Goal: Information Seeking & Learning: Learn about a topic

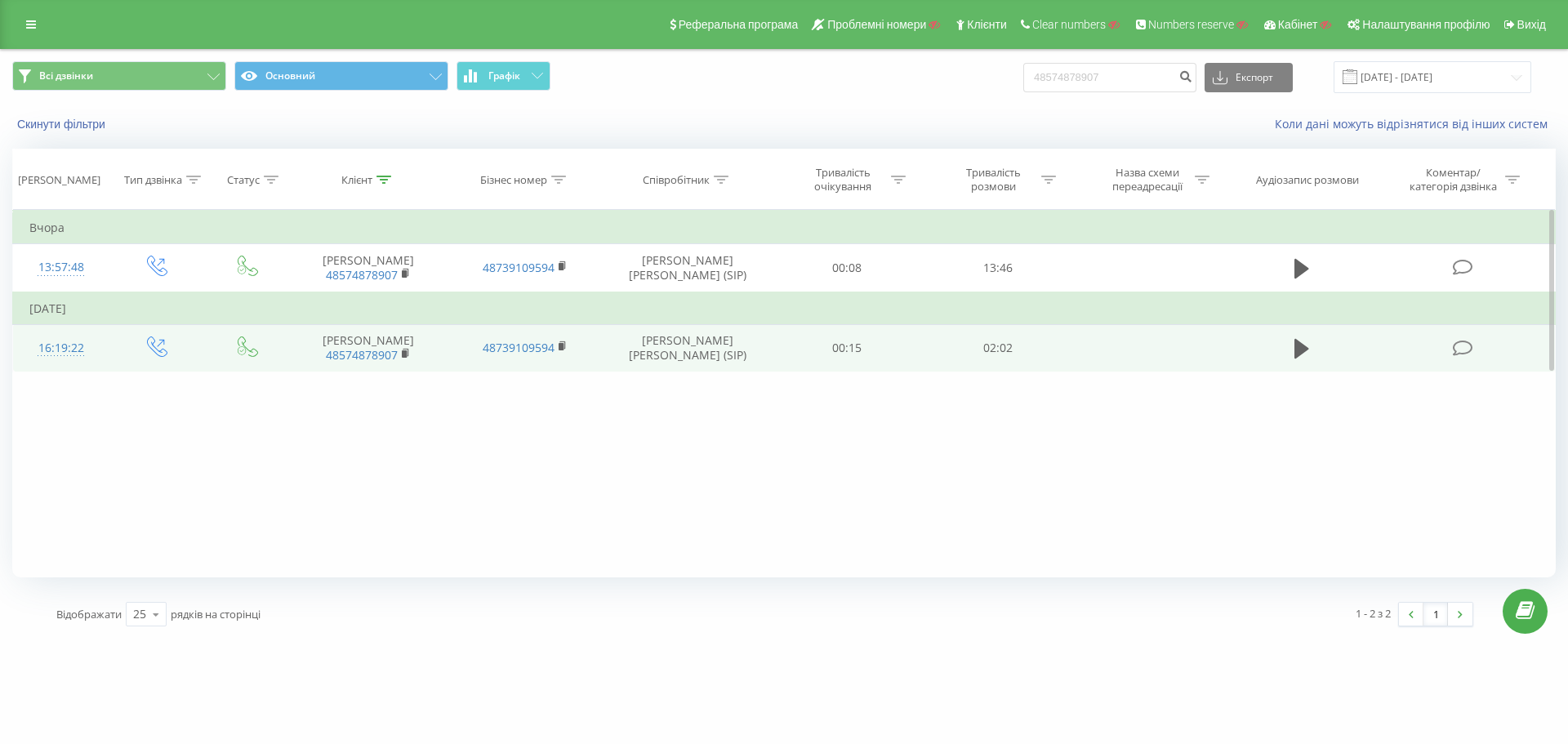
click at [30, 346] on div "16:19:22" at bounding box center [61, 349] width 64 height 32
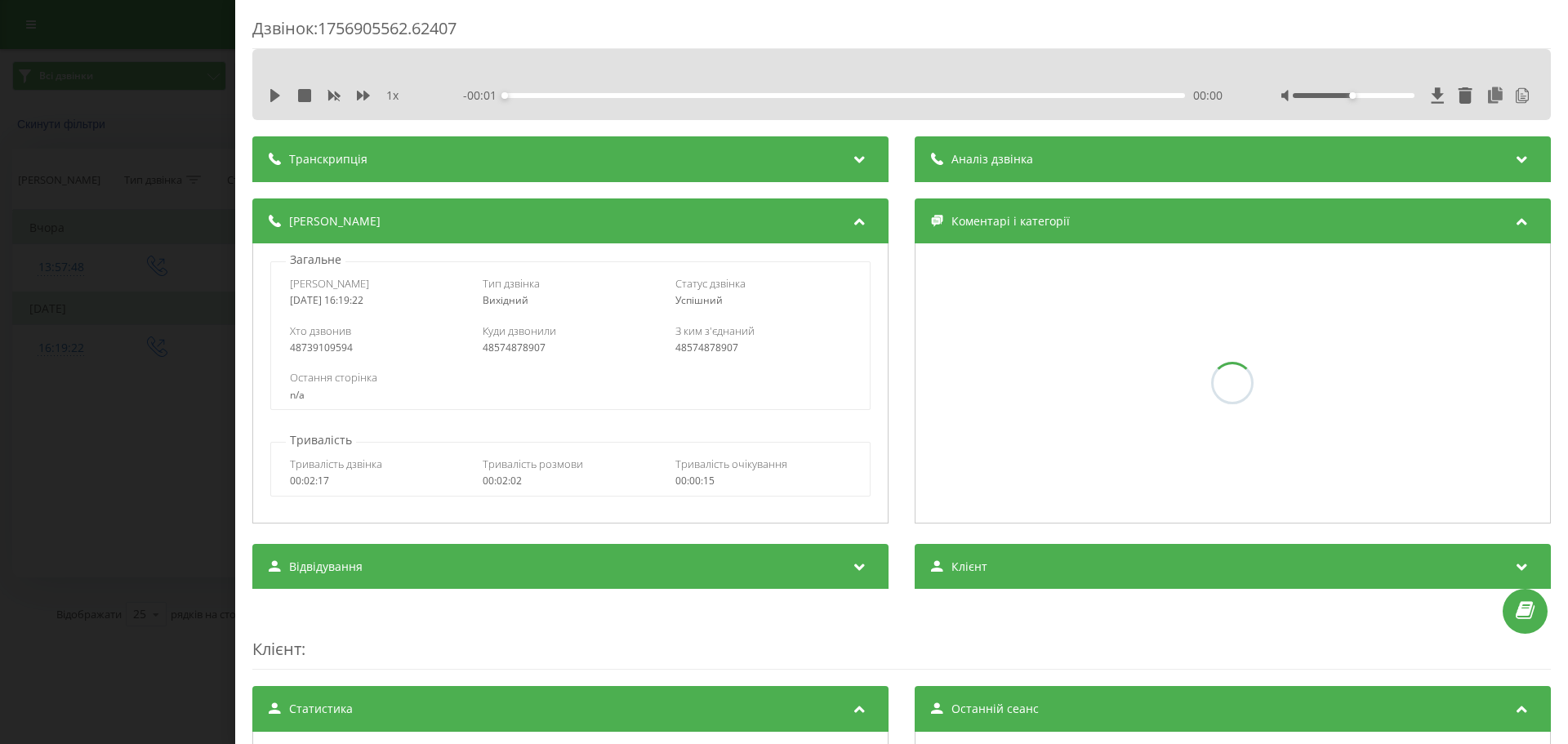
click at [409, 100] on div "1 x" at bounding box center [345, 95] width 152 height 17
click at [280, 158] on div "Транскрипція" at bounding box center [318, 159] width 99 height 17
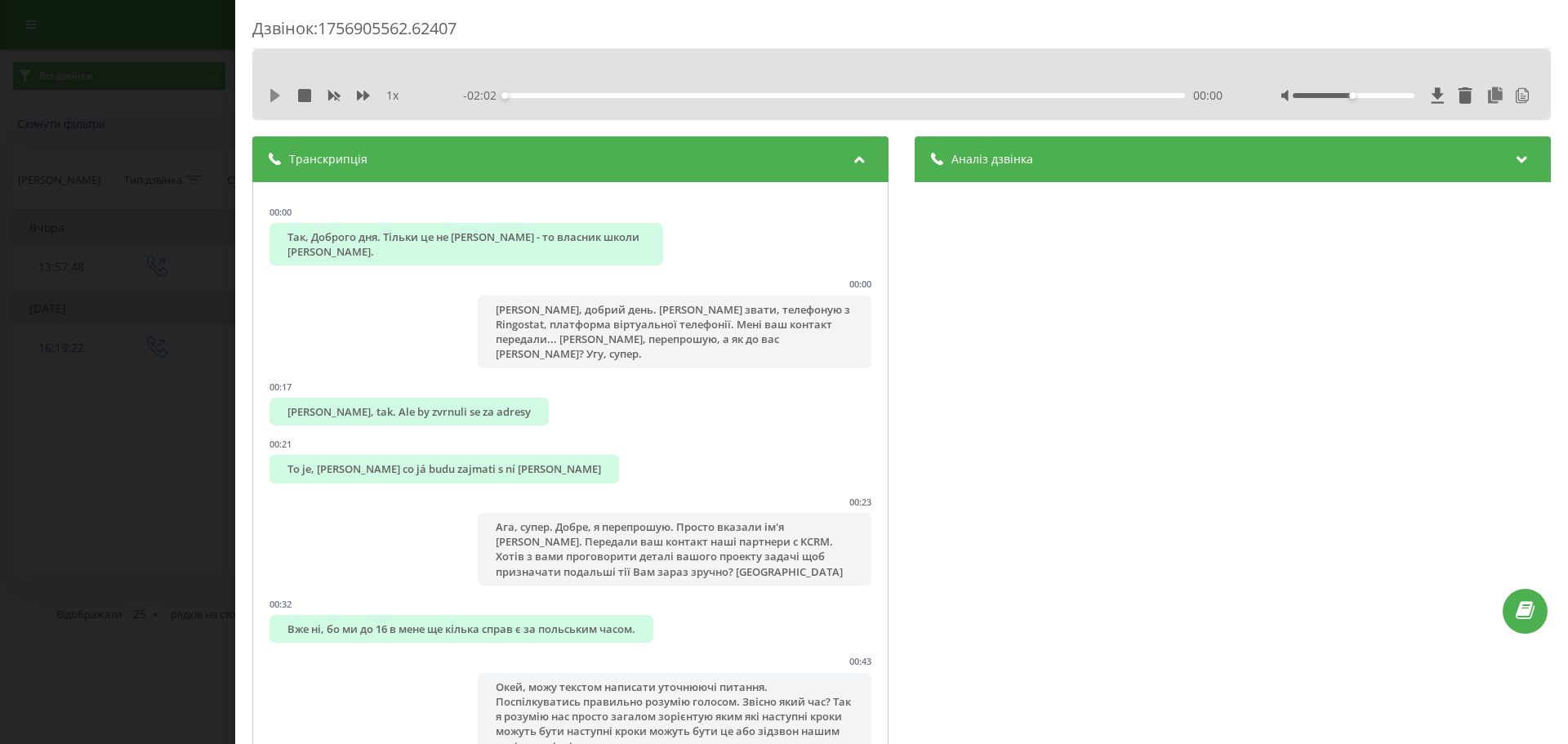
click at [274, 94] on icon at bounding box center [275, 95] width 10 height 13
click at [364, 97] on icon at bounding box center [362, 96] width 13 height 10
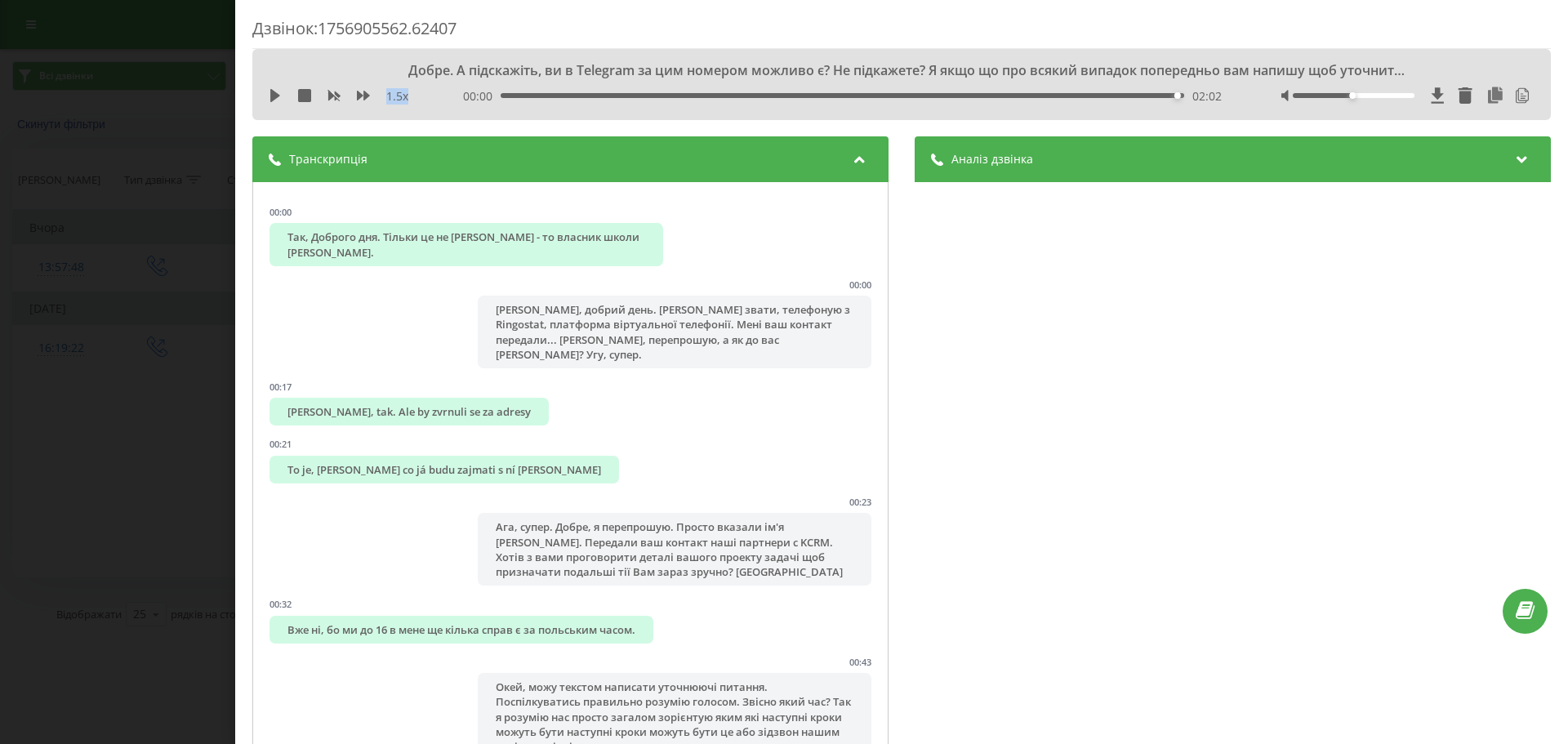
click at [154, 262] on div "Дзвінок : 1756905562.62407 Добре. А підскажіть, ви в Telegram за цим номером мо…" at bounding box center [784, 372] width 1568 height 744
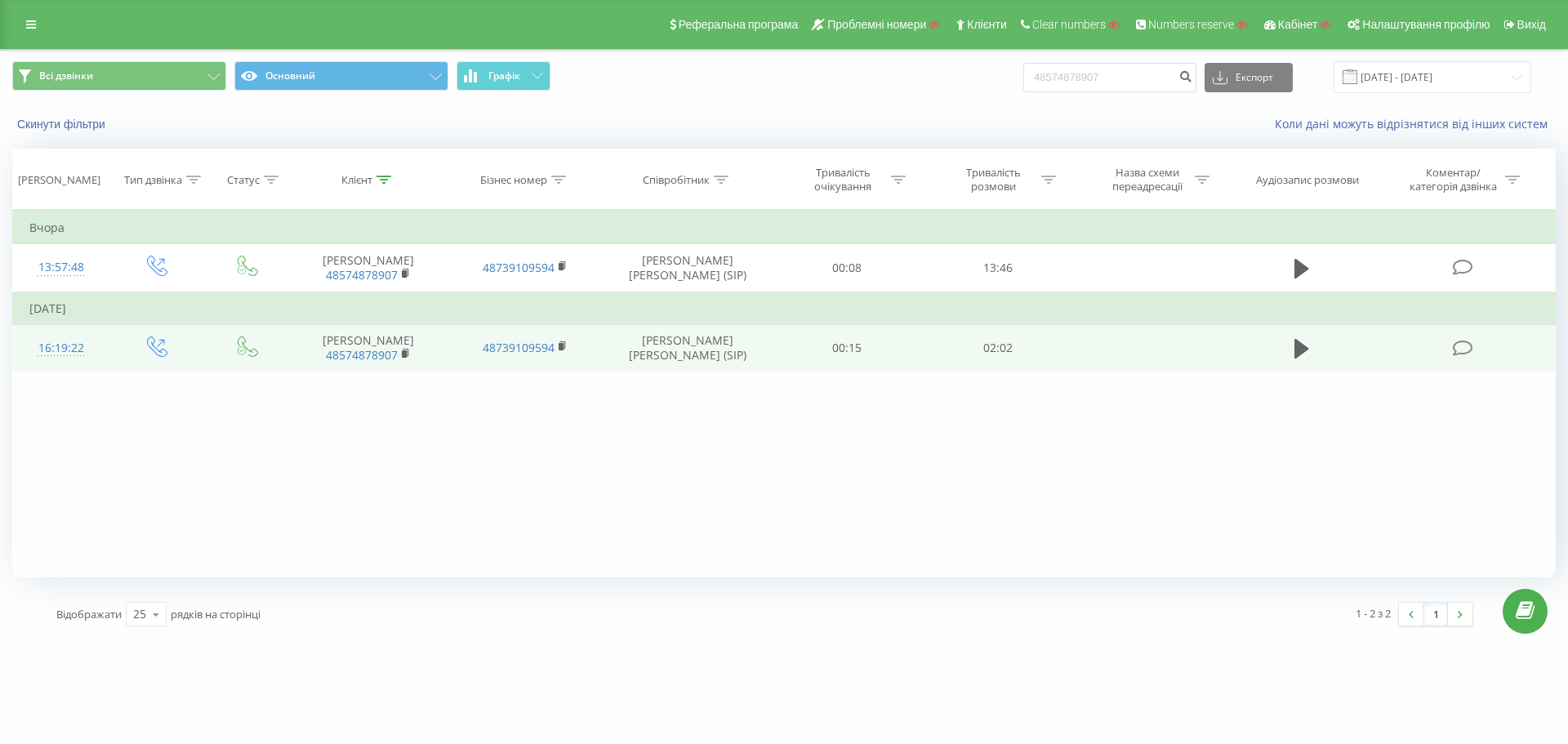
click at [68, 348] on div "16:19:22" at bounding box center [61, 349] width 64 height 32
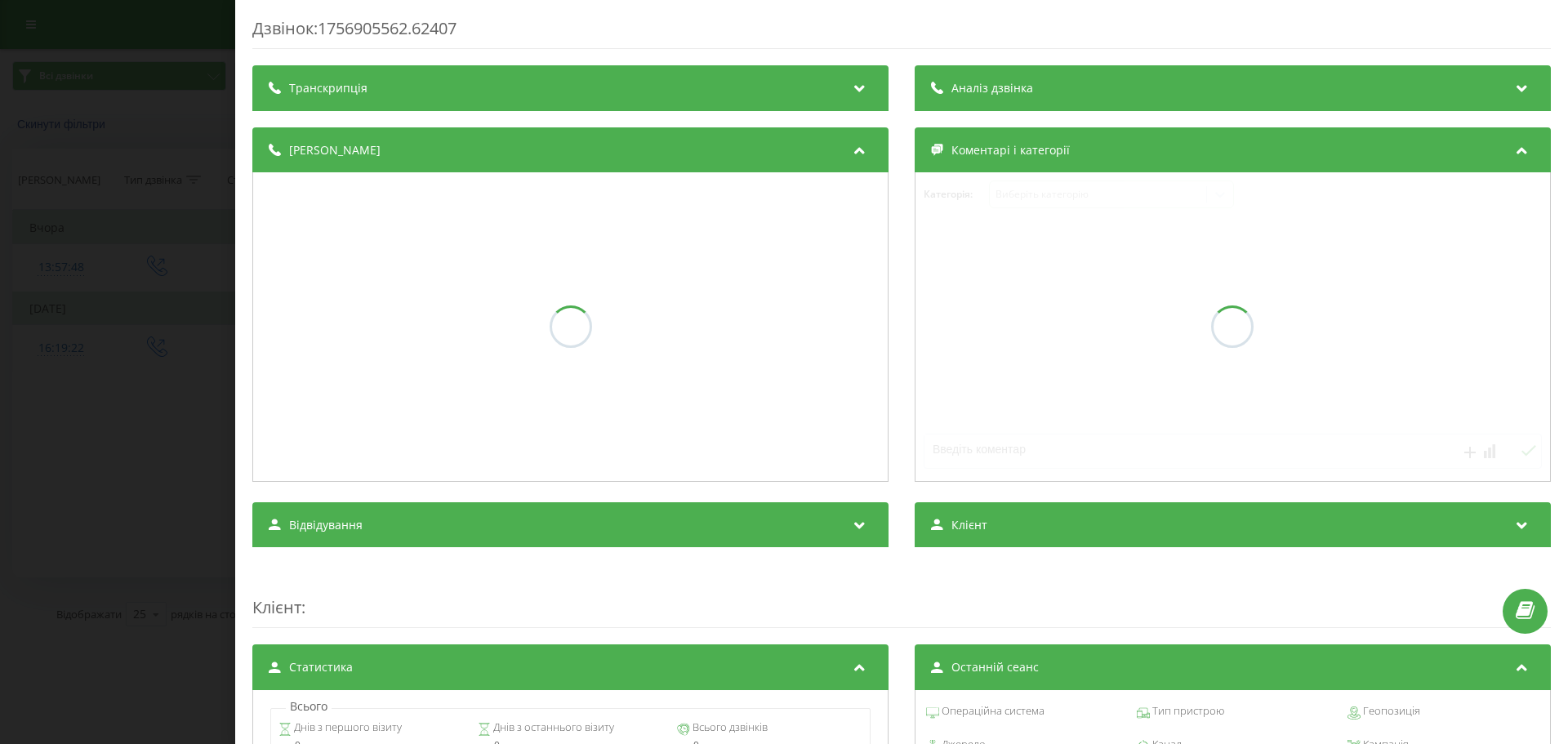
click at [343, 102] on div "Транскрипція" at bounding box center [571, 88] width 636 height 45
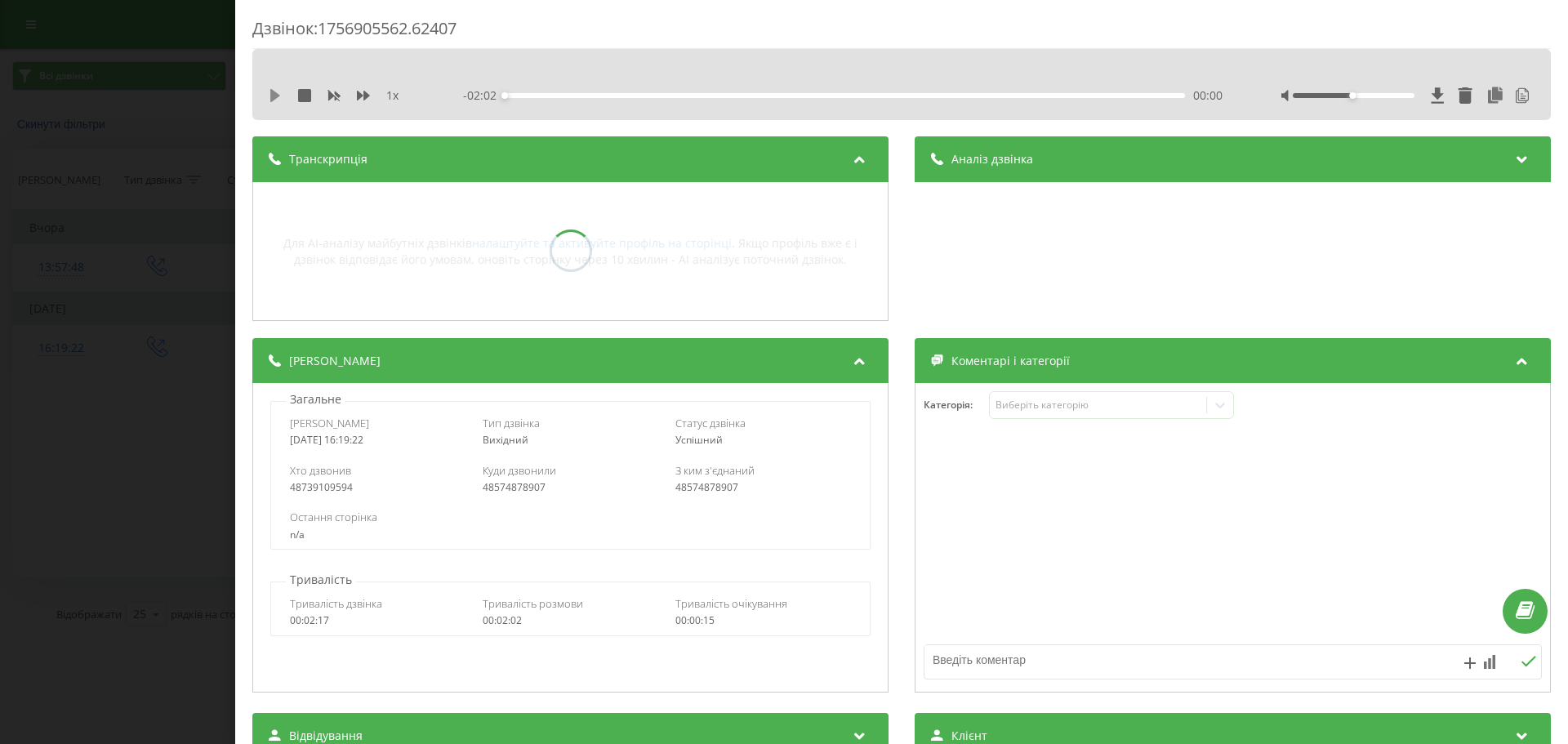
click at [276, 93] on icon at bounding box center [275, 95] width 10 height 13
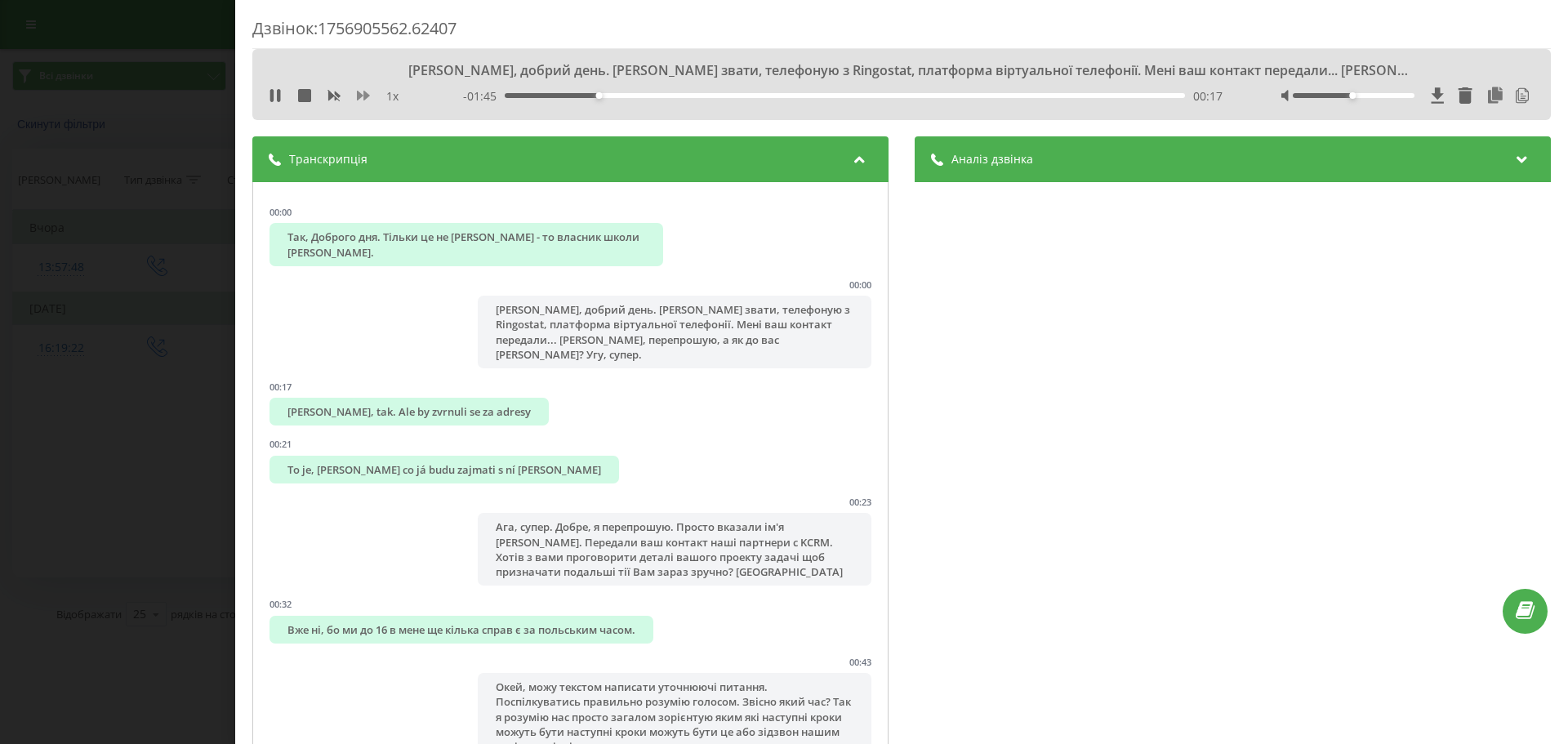
click at [364, 91] on icon at bounding box center [362, 95] width 13 height 13
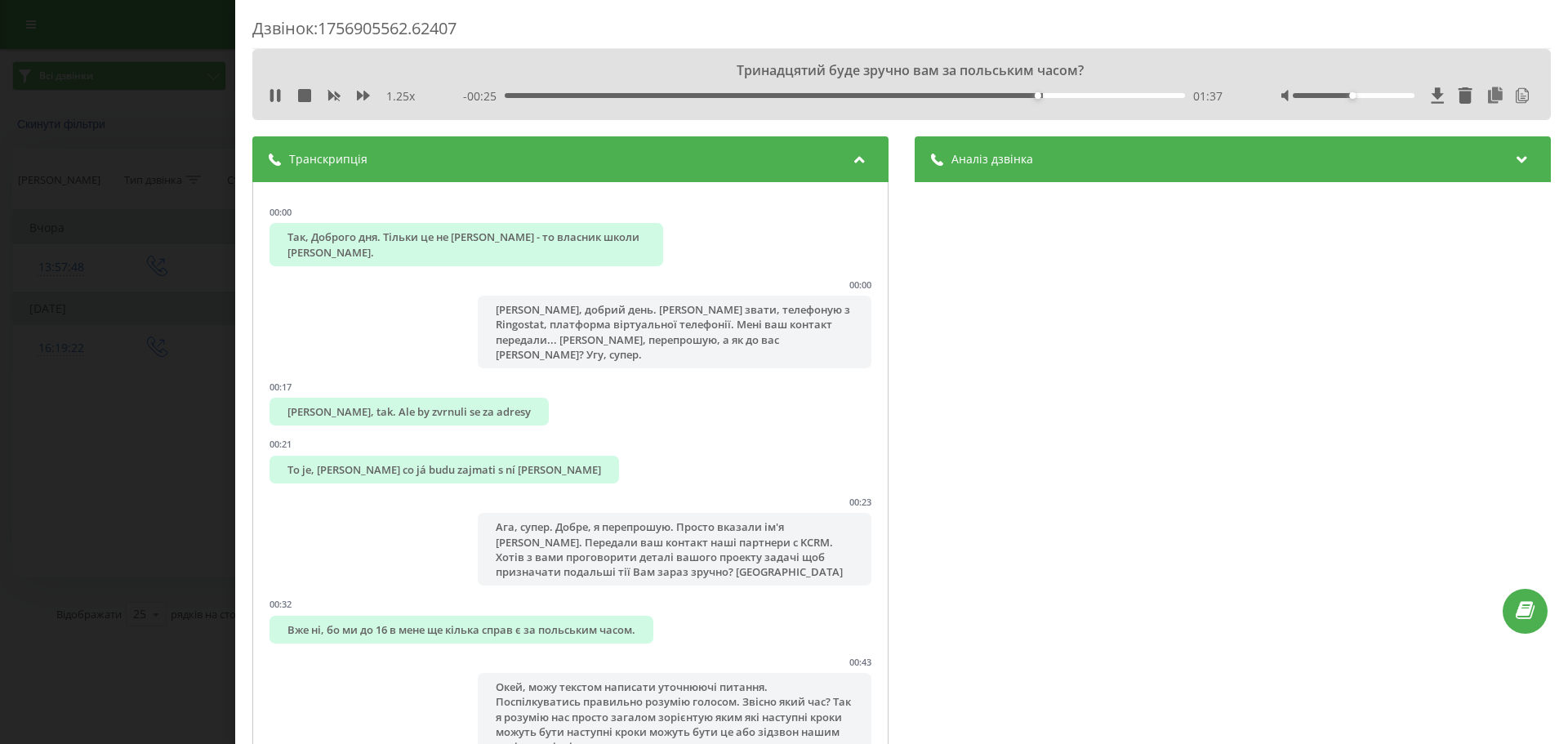
click at [163, 258] on div "Дзвінок : 1756905562.62407 Тринадцятий буде зручно вам за польським часом? 1.25…" at bounding box center [784, 372] width 1568 height 744
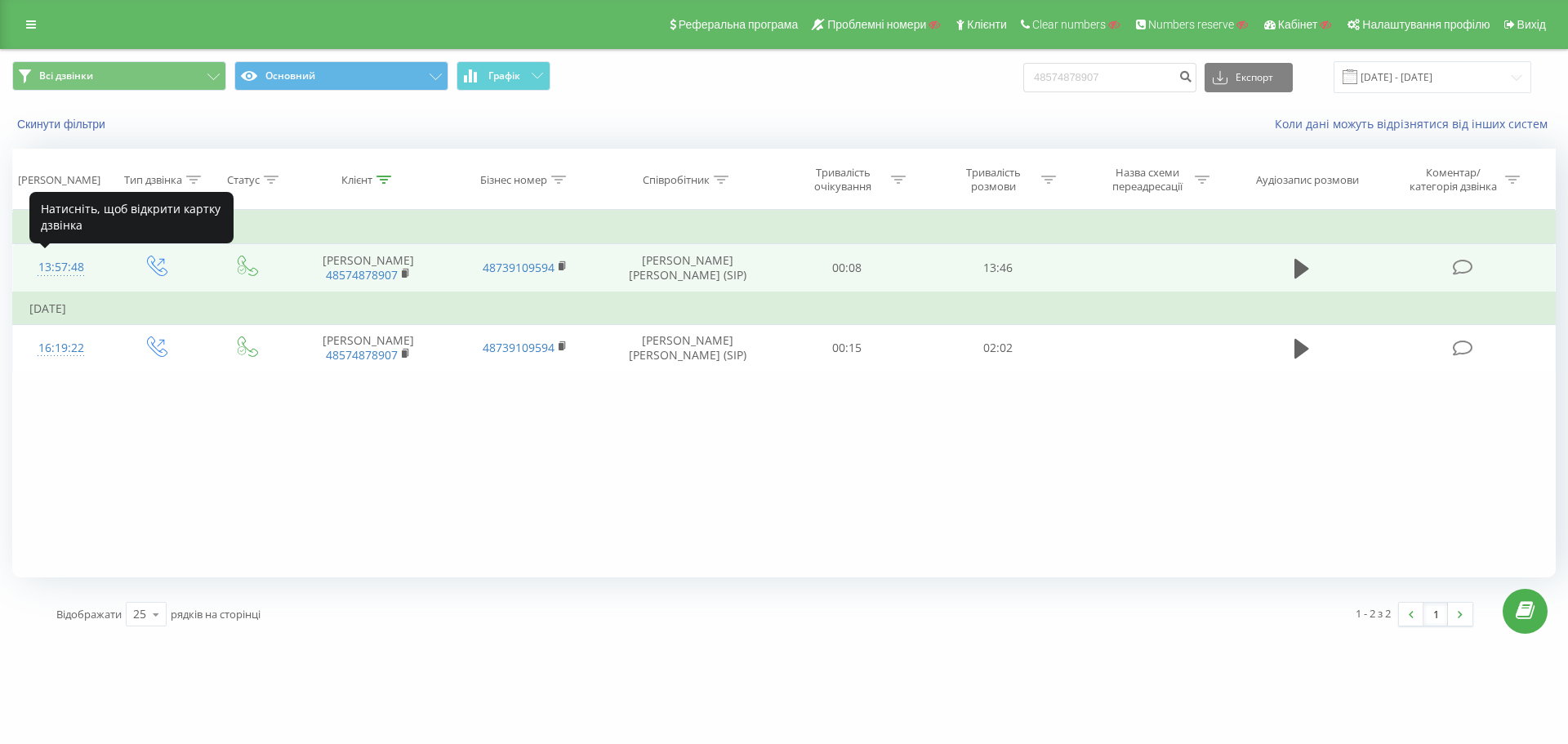
click at [62, 267] on div "13:57:48" at bounding box center [61, 268] width 64 height 32
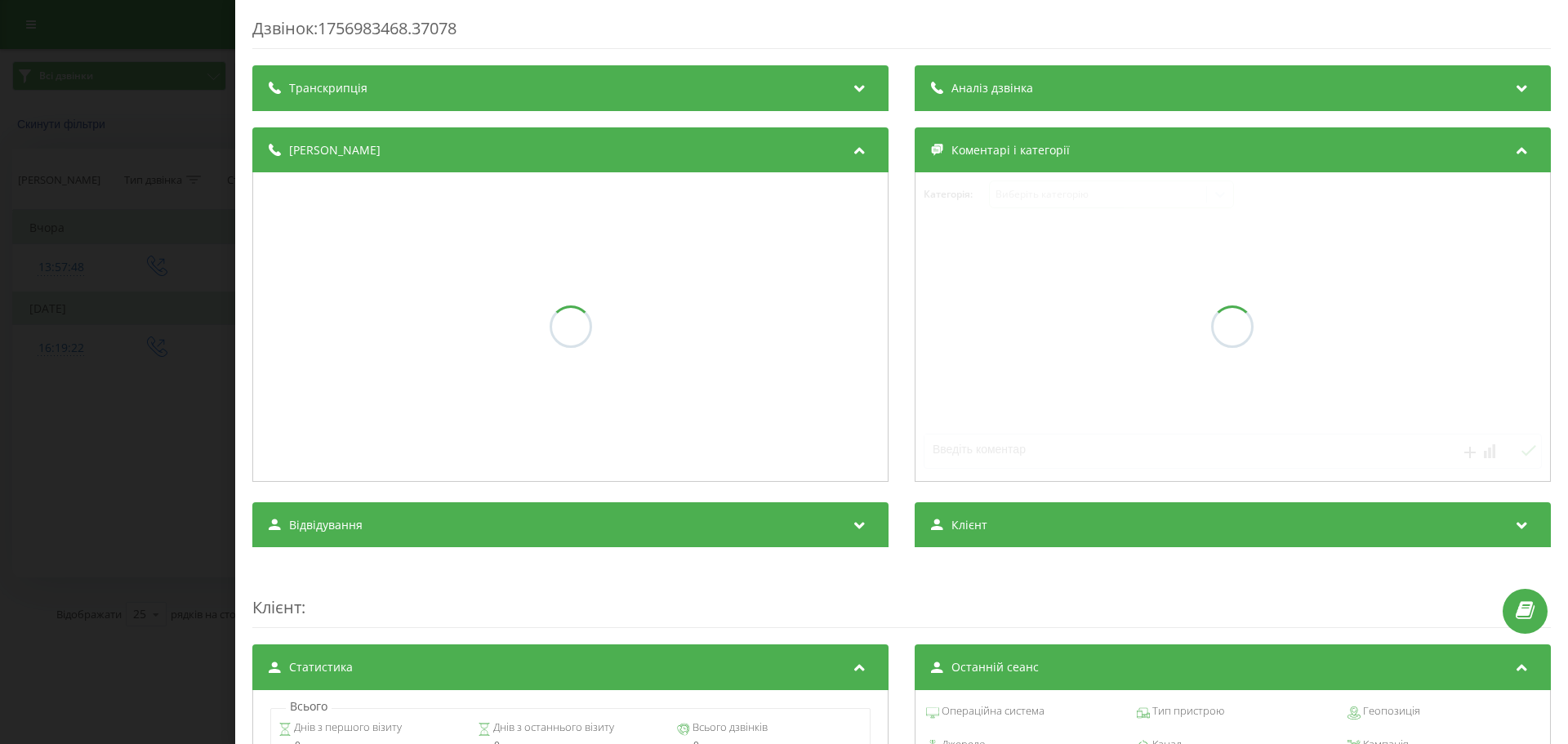
click at [370, 98] on div "Транскрипція" at bounding box center [571, 88] width 636 height 45
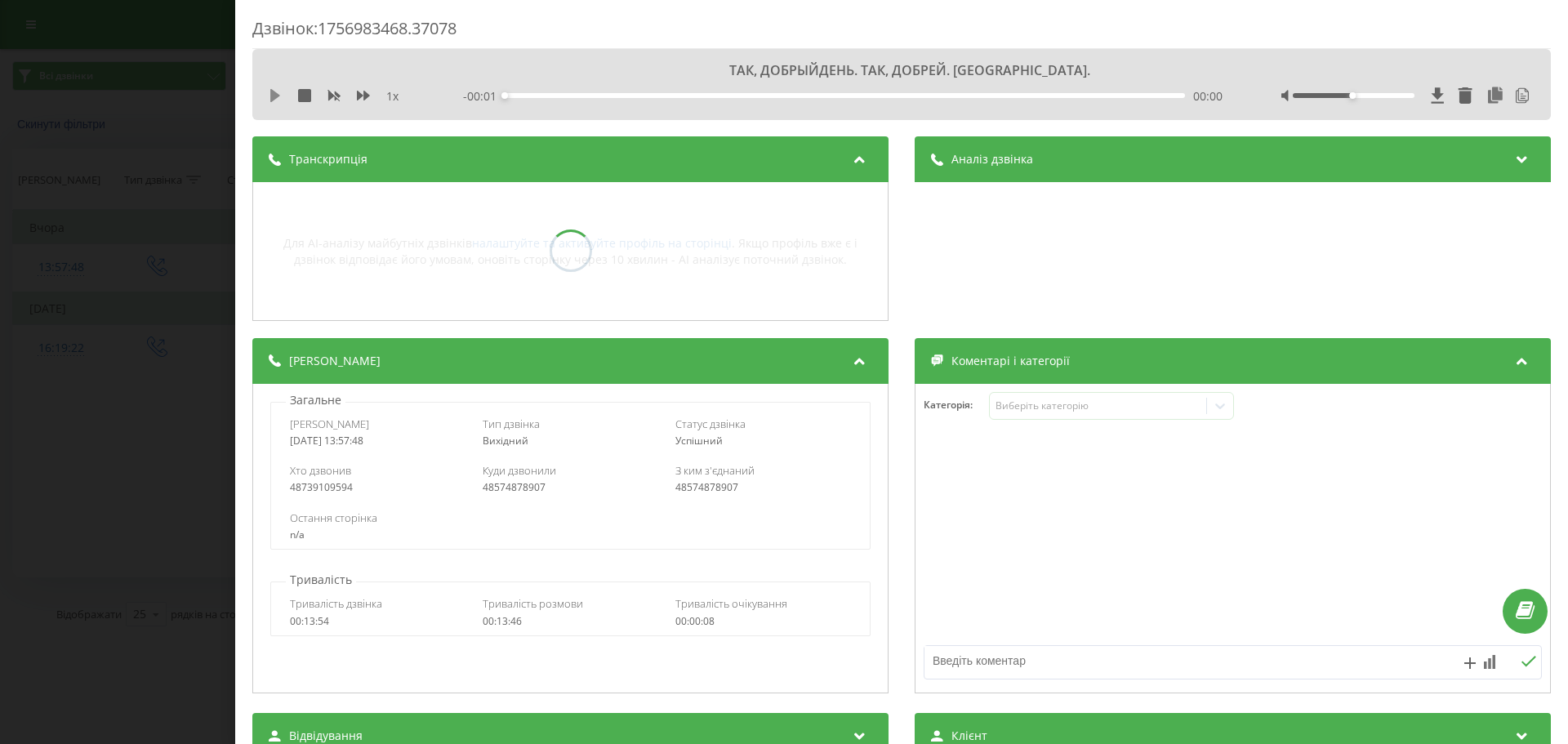
click at [272, 102] on icon at bounding box center [275, 95] width 10 height 13
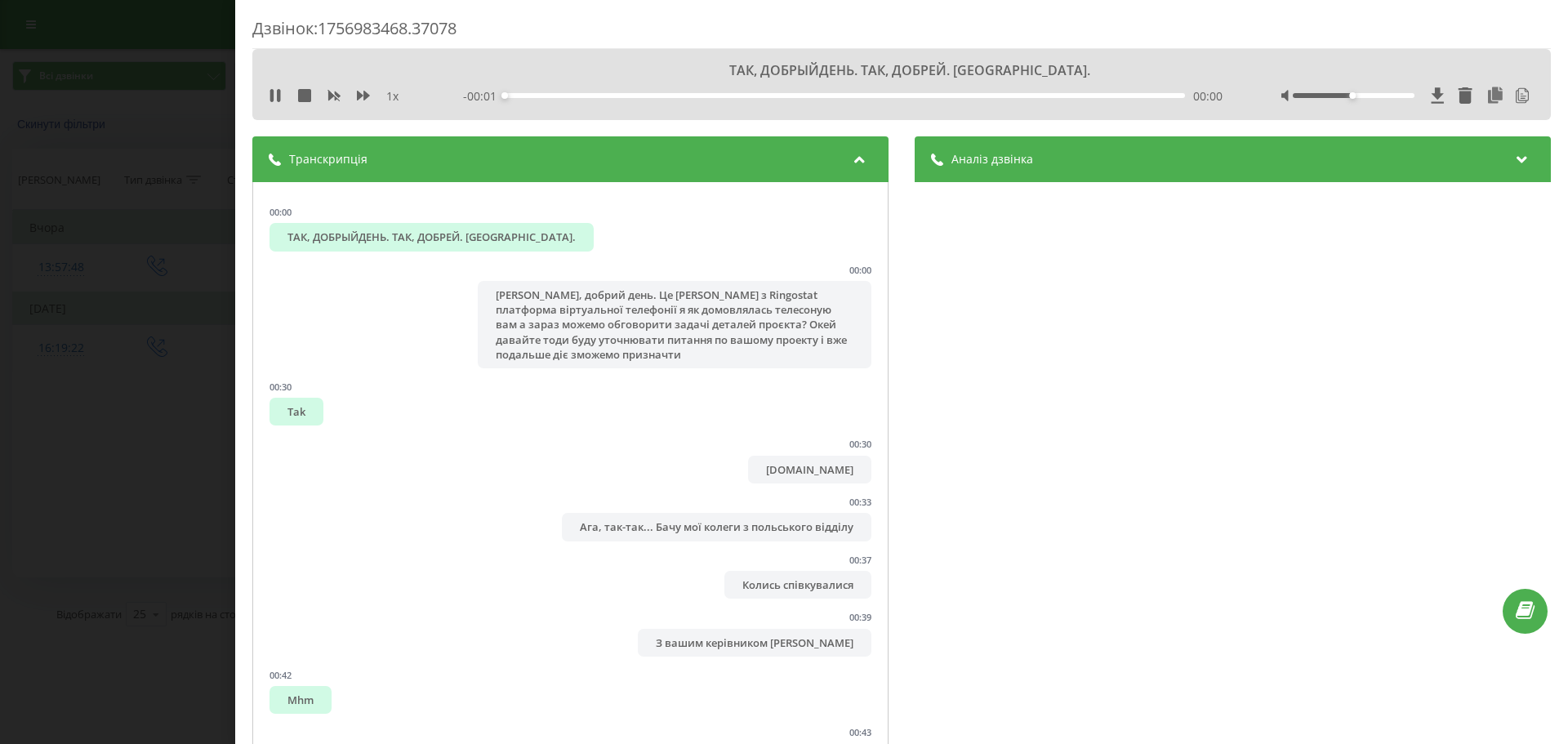
click at [1499, 92] on div at bounding box center [1482, 95] width 104 height 17
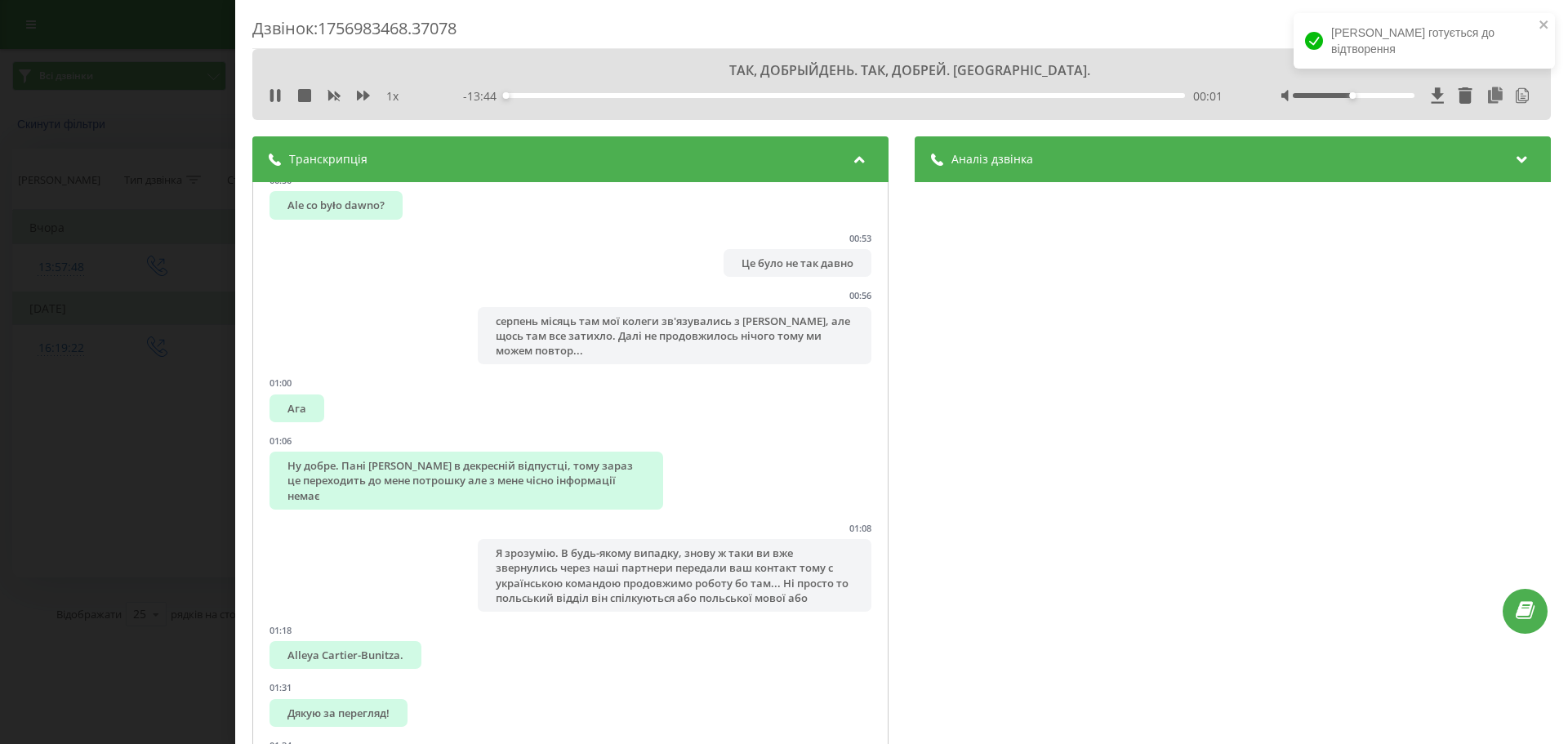
scroll to position [735, 0]
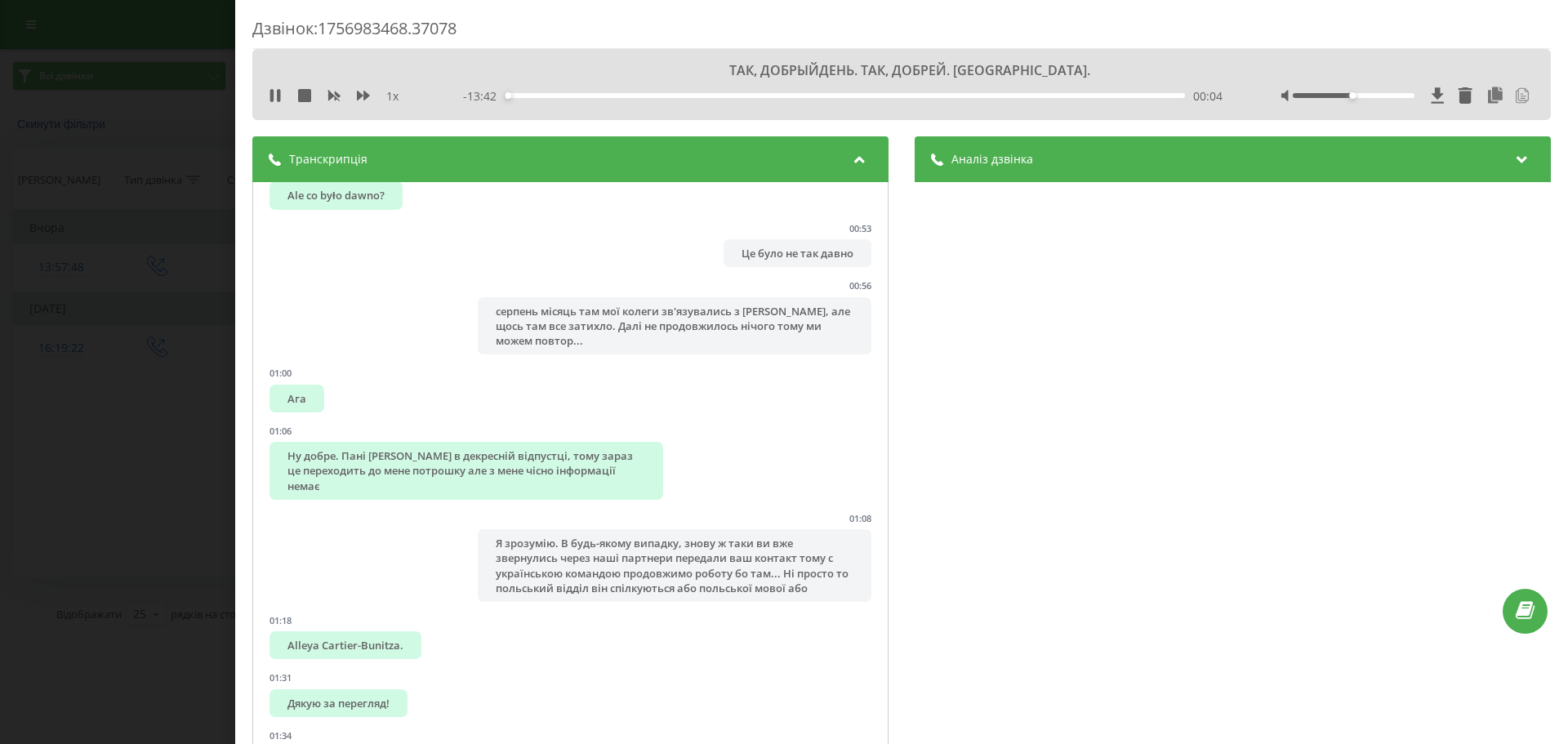
click at [1514, 97] on icon at bounding box center [1522, 95] width 17 height 17
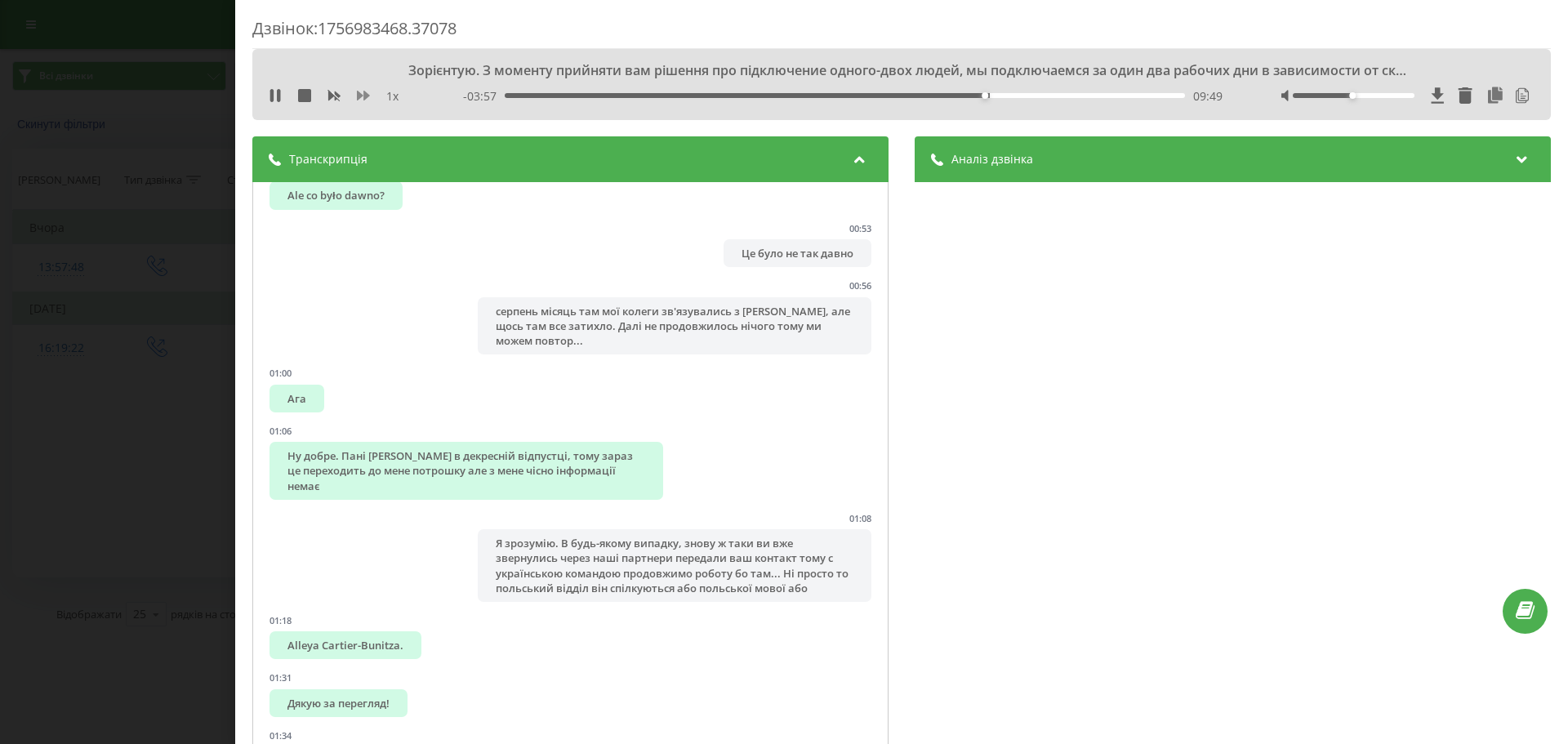
click at [364, 97] on icon at bounding box center [362, 96] width 13 height 10
